Goal: Information Seeking & Learning: Learn about a topic

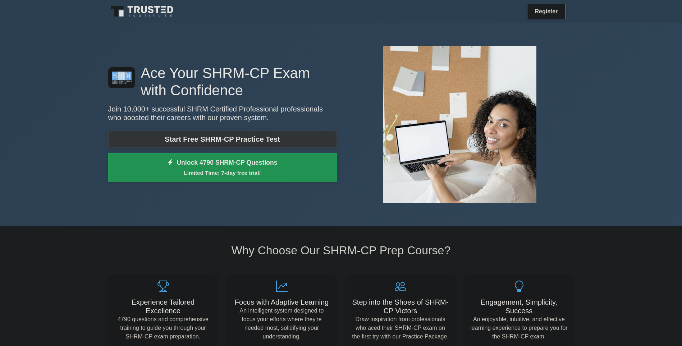
click at [250, 139] on link "Start Free SHRM-CP Practice Test" at bounding box center [222, 138] width 229 height 17
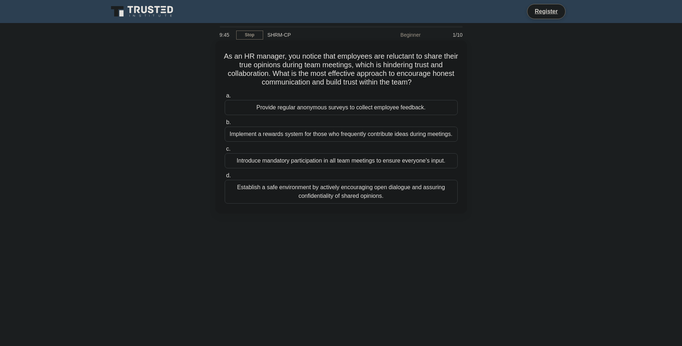
click at [407, 198] on div "Establish a safe environment by actively encouraging open dialogue and assuring…" at bounding box center [341, 192] width 233 height 24
click at [225, 178] on input "d. Establish a safe environment by actively encouraging open dialogue and assur…" at bounding box center [225, 175] width 0 height 5
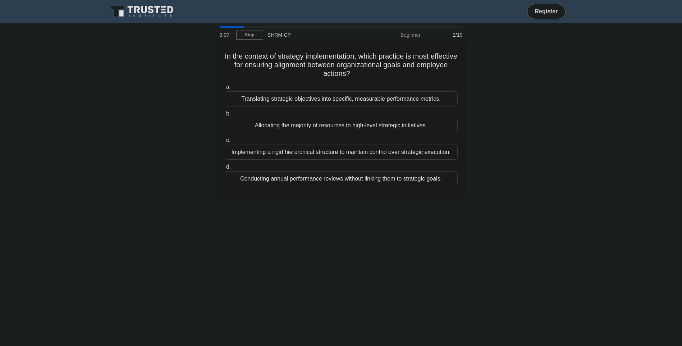
click at [333, 97] on div "Translating strategic objectives into specific, measurable performance metrics." at bounding box center [341, 98] width 233 height 15
click at [225, 89] on input "a. Translating strategic objectives into specific, measurable performance metri…" at bounding box center [225, 87] width 0 height 5
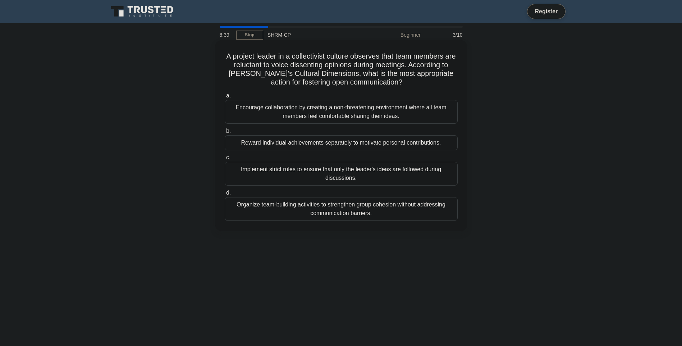
click at [330, 110] on div "Encourage collaboration by creating a non-threatening environment where all tea…" at bounding box center [341, 112] width 233 height 24
click at [225, 98] on input "a. Encourage collaboration by creating a non-threatening environment where all …" at bounding box center [225, 95] width 0 height 5
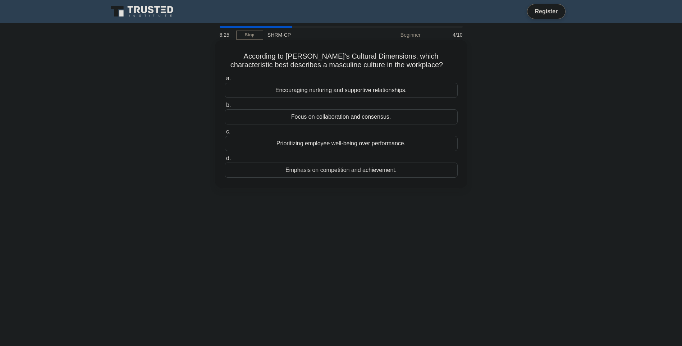
click at [361, 168] on div "Emphasis on competition and achievement." at bounding box center [341, 169] width 233 height 15
click at [225, 161] on input "d. Emphasis on competition and achievement." at bounding box center [225, 158] width 0 height 5
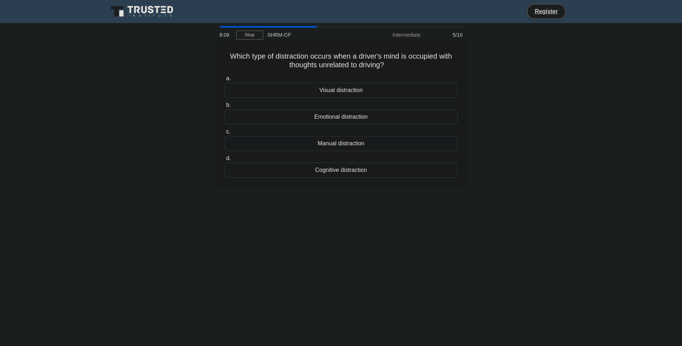
click at [363, 171] on div "Cognitive distraction" at bounding box center [341, 169] width 233 height 15
click at [225, 161] on input "d. Cognitive distraction" at bounding box center [225, 158] width 0 height 5
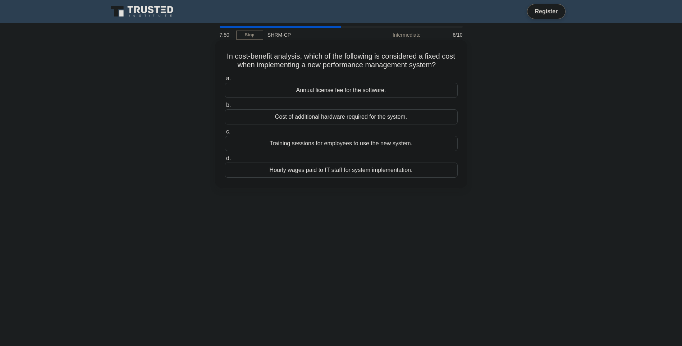
click at [388, 93] on div "Annual license fee for the software." at bounding box center [341, 90] width 233 height 15
click at [225, 81] on input "a. Annual license fee for the software." at bounding box center [225, 78] width 0 height 5
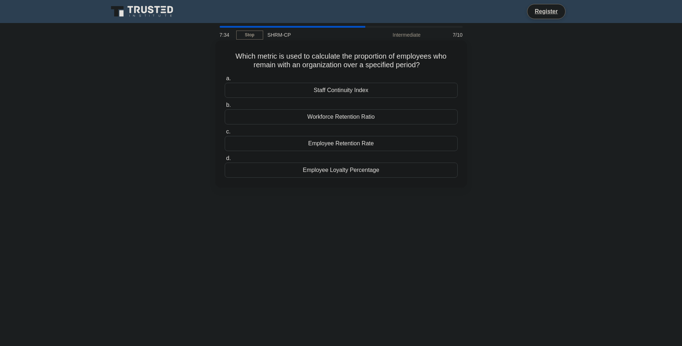
click at [338, 146] on div "Employee Retention Rate" at bounding box center [341, 143] width 233 height 15
click at [225, 134] on input "c. Employee Retention Rate" at bounding box center [225, 131] width 0 height 5
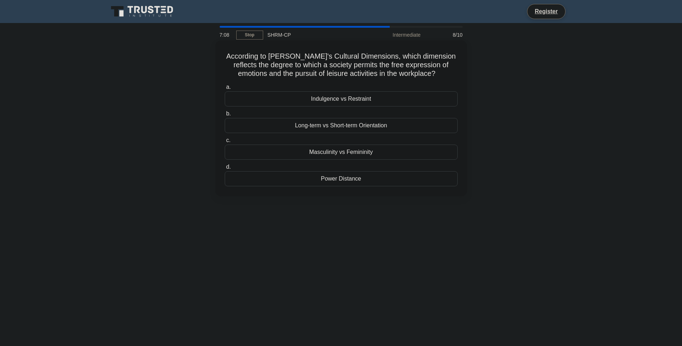
click at [321, 151] on div "Masculinity vs Femininity" at bounding box center [341, 151] width 233 height 15
click at [225, 143] on input "c. Masculinity vs Femininity" at bounding box center [225, 140] width 0 height 5
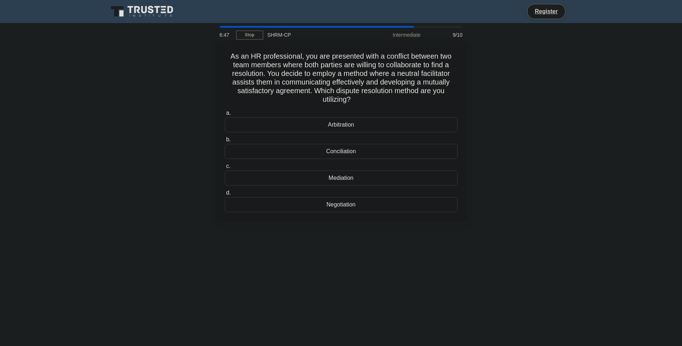
click at [349, 178] on div "Mediation" at bounding box center [341, 177] width 233 height 15
click at [225, 169] on input "c. Mediation" at bounding box center [225, 166] width 0 height 5
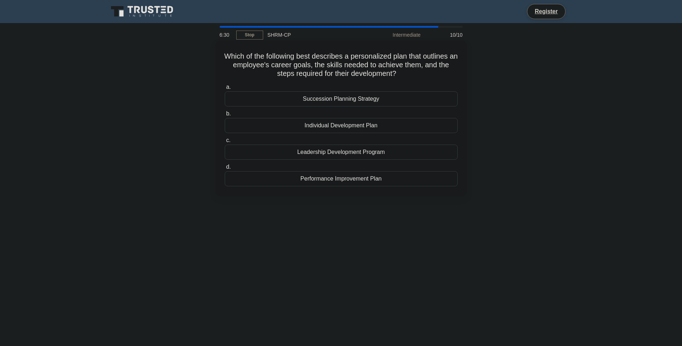
click at [365, 128] on div "Individual Development Plan" at bounding box center [341, 125] width 233 height 15
click at [225, 116] on input "b. Individual Development Plan" at bounding box center [225, 113] width 0 height 5
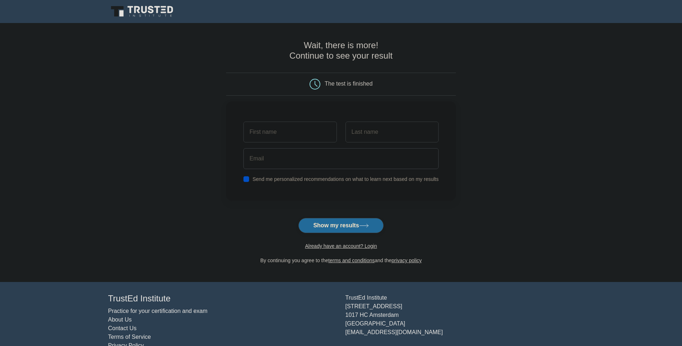
click at [345, 222] on button "Show my results" at bounding box center [340, 225] width 85 height 15
click at [293, 132] on input "text" at bounding box center [289, 130] width 93 height 21
click at [266, 129] on input "text" at bounding box center [289, 130] width 93 height 21
type input "Me"
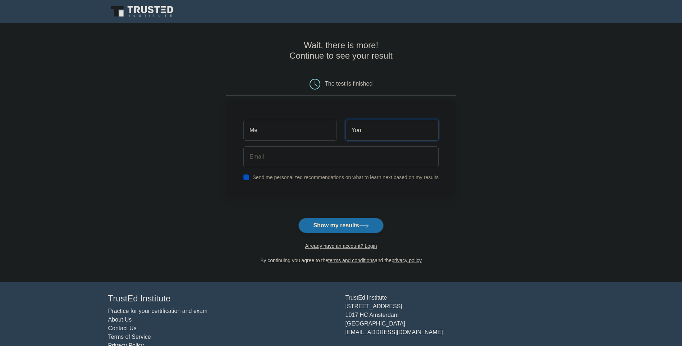
type input "You"
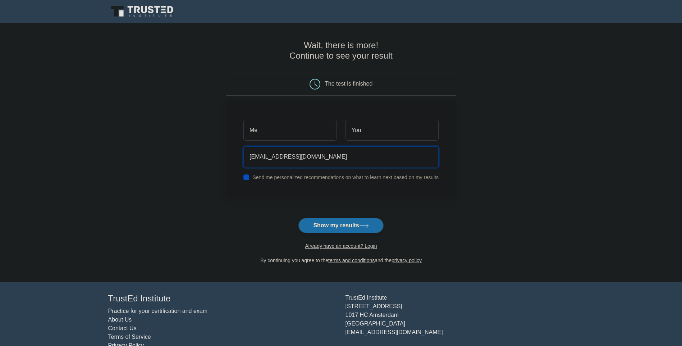
type input "eurodre@yahoo.com"
click at [247, 178] on input "checkbox" at bounding box center [246, 177] width 6 height 6
checkbox input "false"
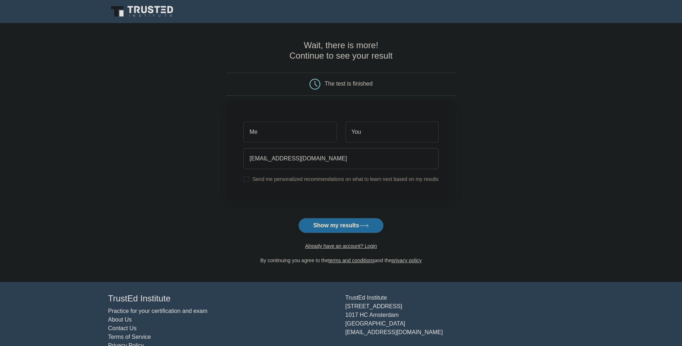
click at [342, 226] on button "Show my results" at bounding box center [340, 225] width 85 height 15
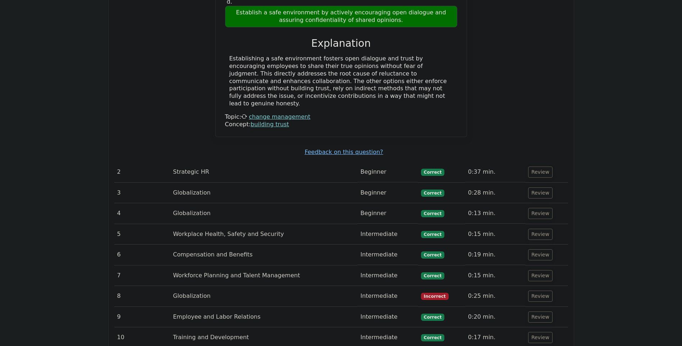
scroll to position [791, 0]
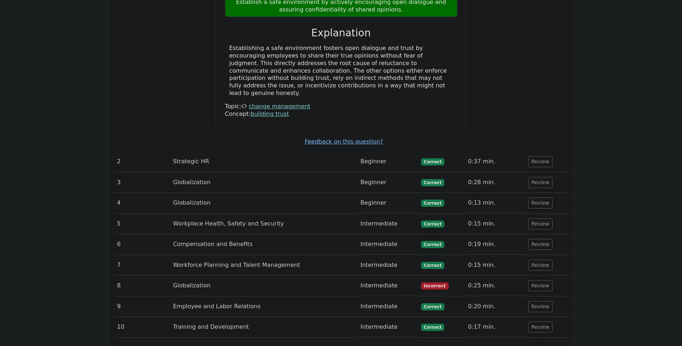
click at [438, 275] on td "Incorrect" at bounding box center [441, 285] width 47 height 20
click at [532, 280] on button "Review" at bounding box center [540, 285] width 24 height 11
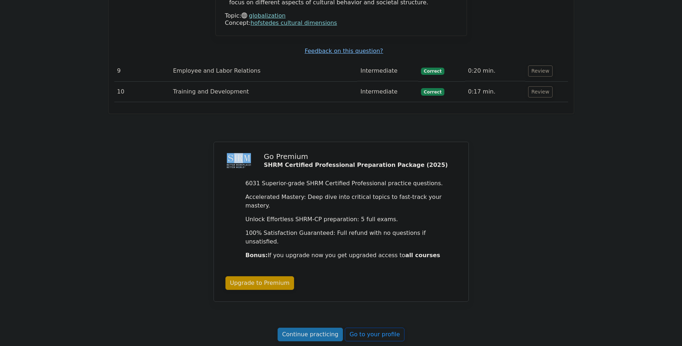
scroll to position [1294, 0]
